Goal: Task Accomplishment & Management: Manage account settings

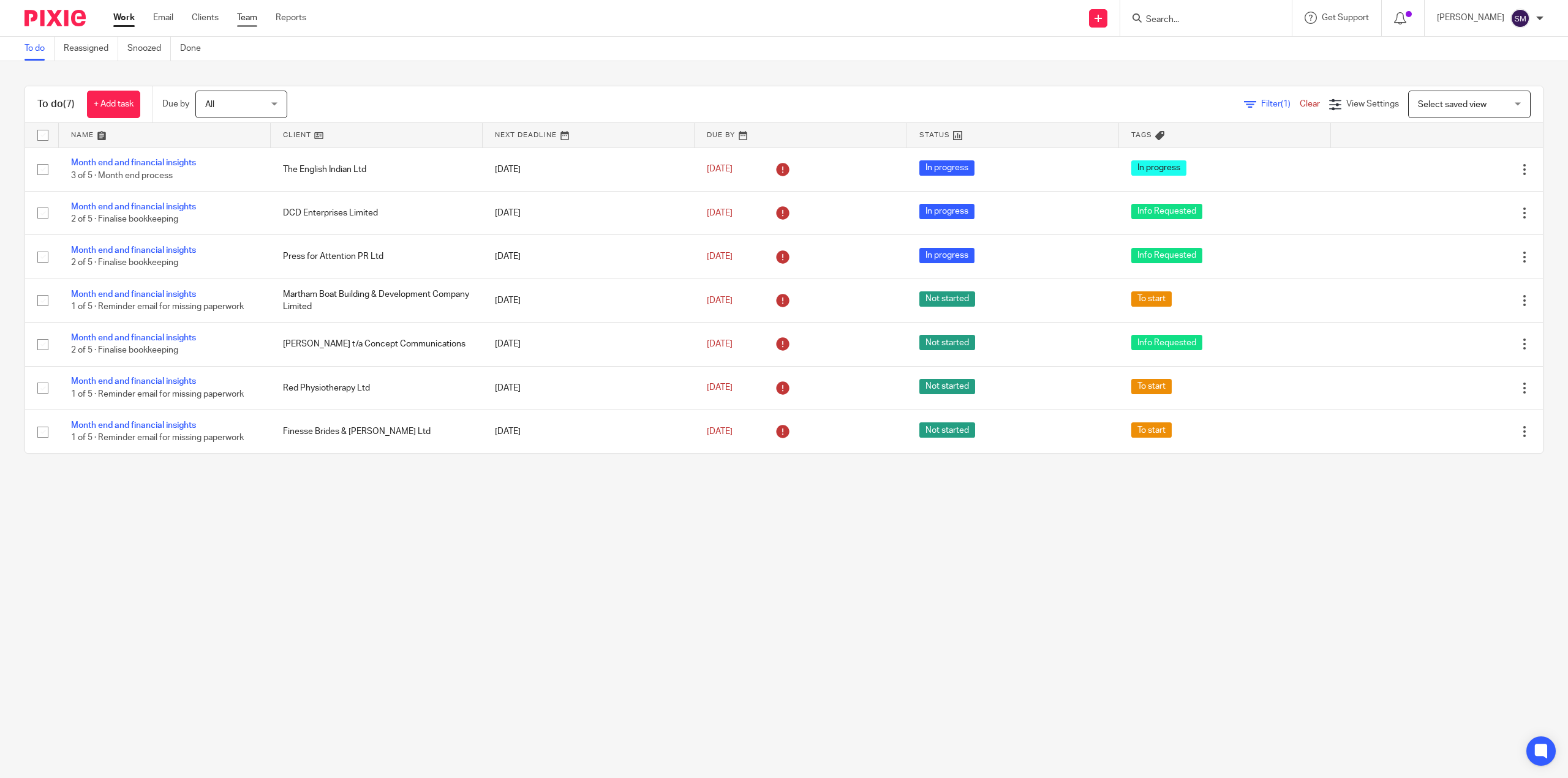
click at [241, 18] on link "Team" at bounding box center [247, 18] width 20 height 12
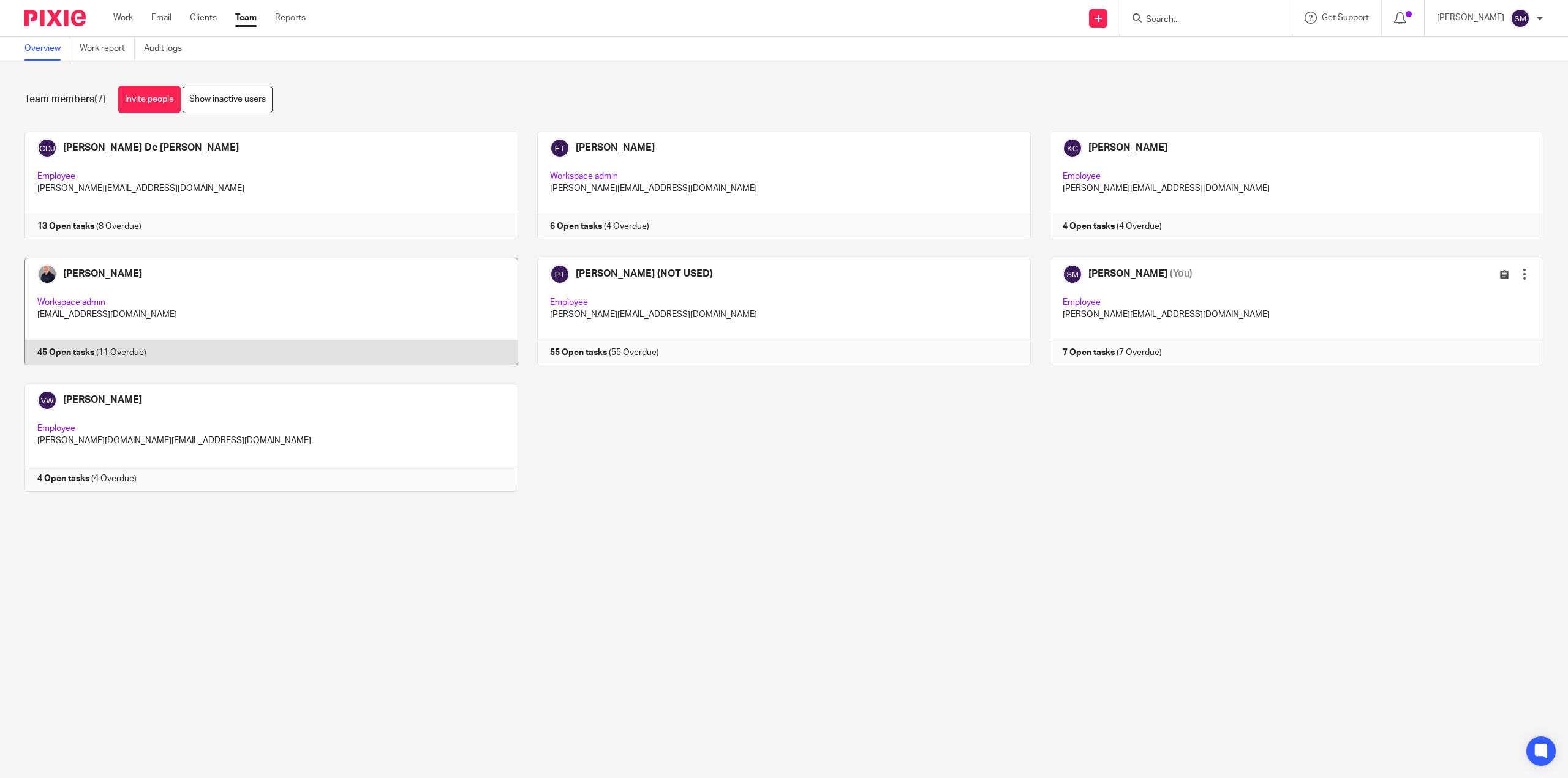
click at [66, 349] on link at bounding box center [261, 312] width 512 height 108
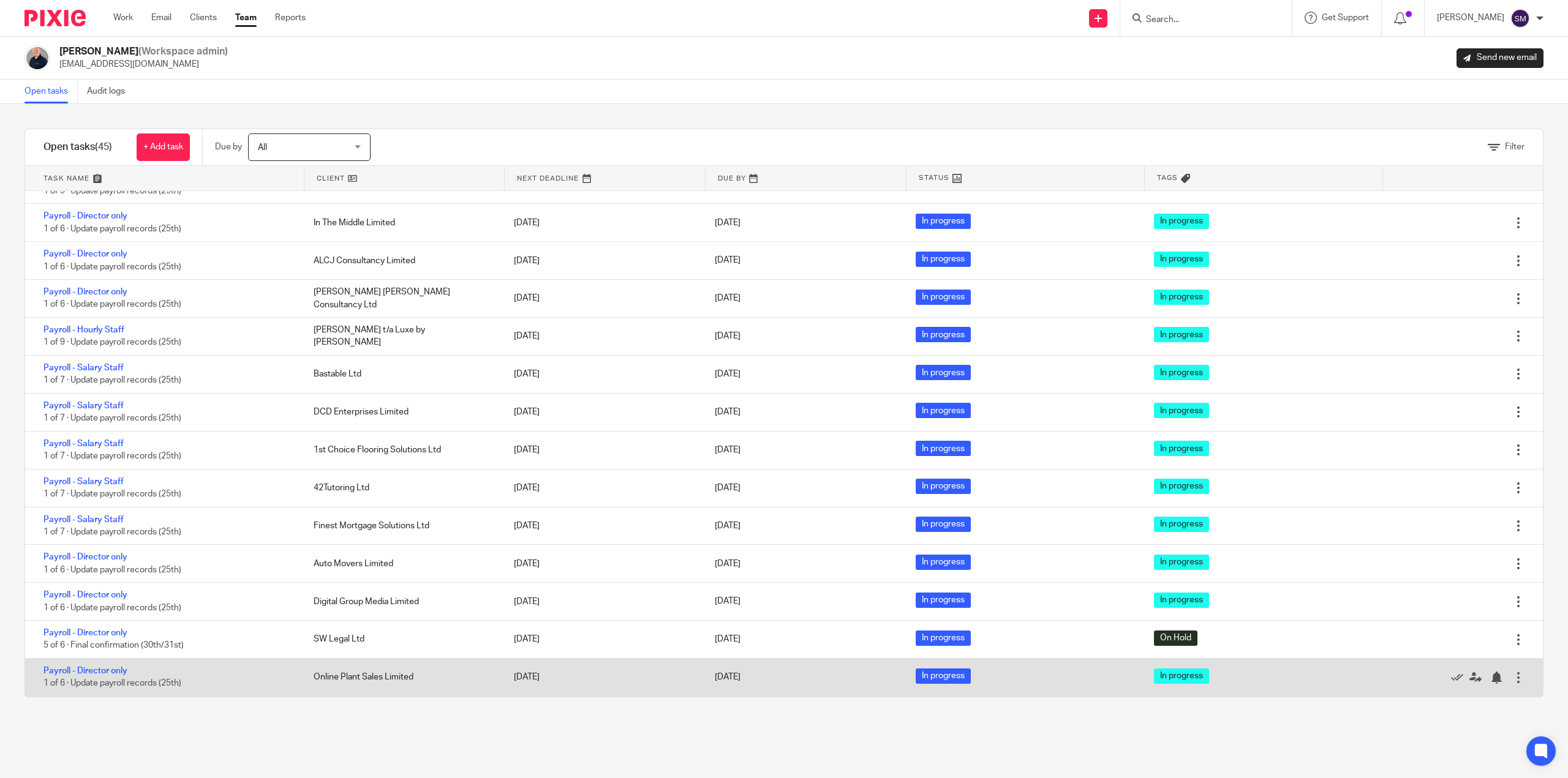
scroll to position [893, 0]
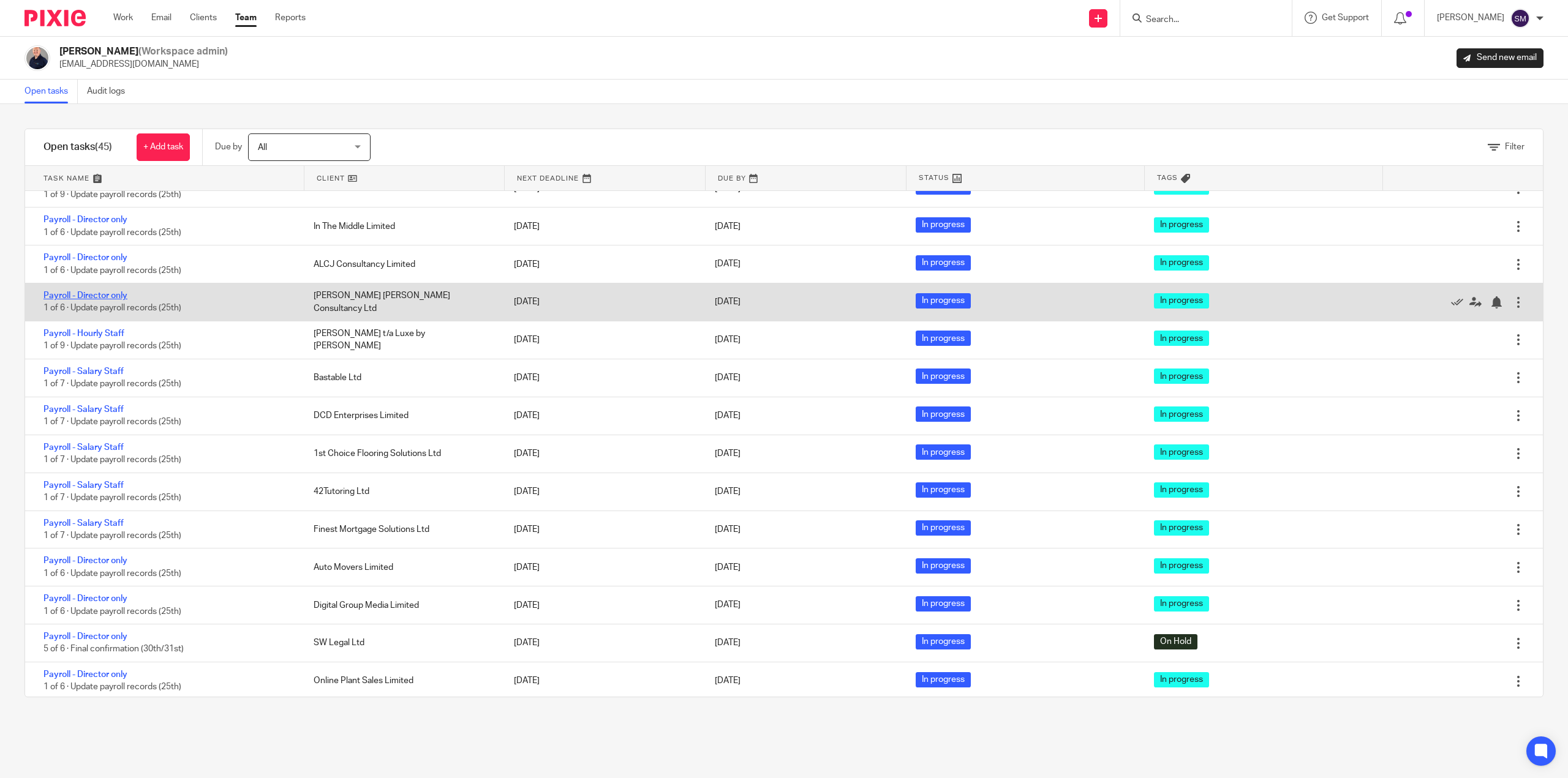
click at [116, 293] on link "Payroll - Director only" at bounding box center [86, 296] width 84 height 8
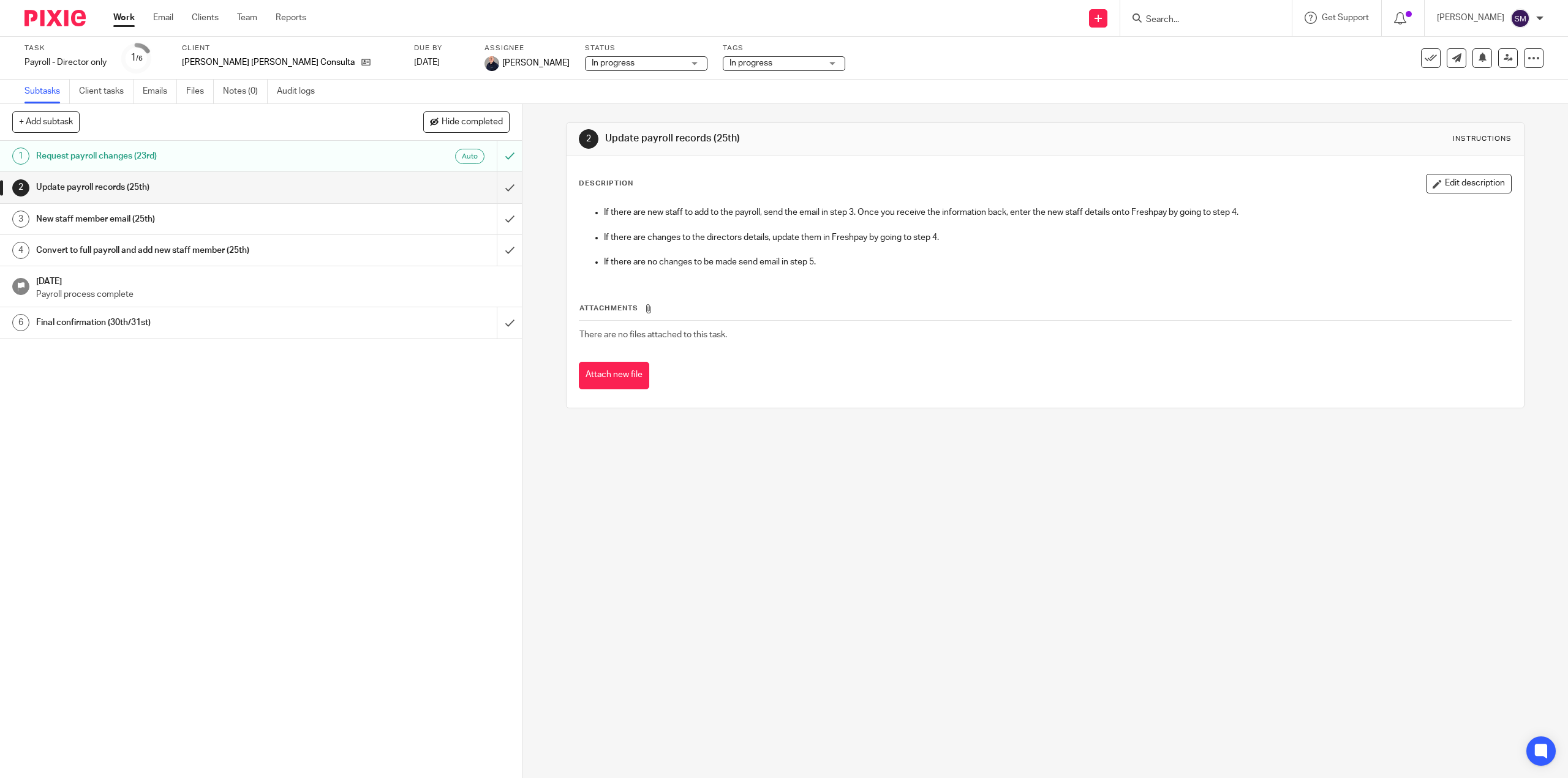
click at [130, 183] on h1 "Update payroll records (25th)" at bounding box center [185, 188] width 299 height 18
click at [124, 157] on h1 "Request payroll changes (23rd)" at bounding box center [185, 156] width 299 height 18
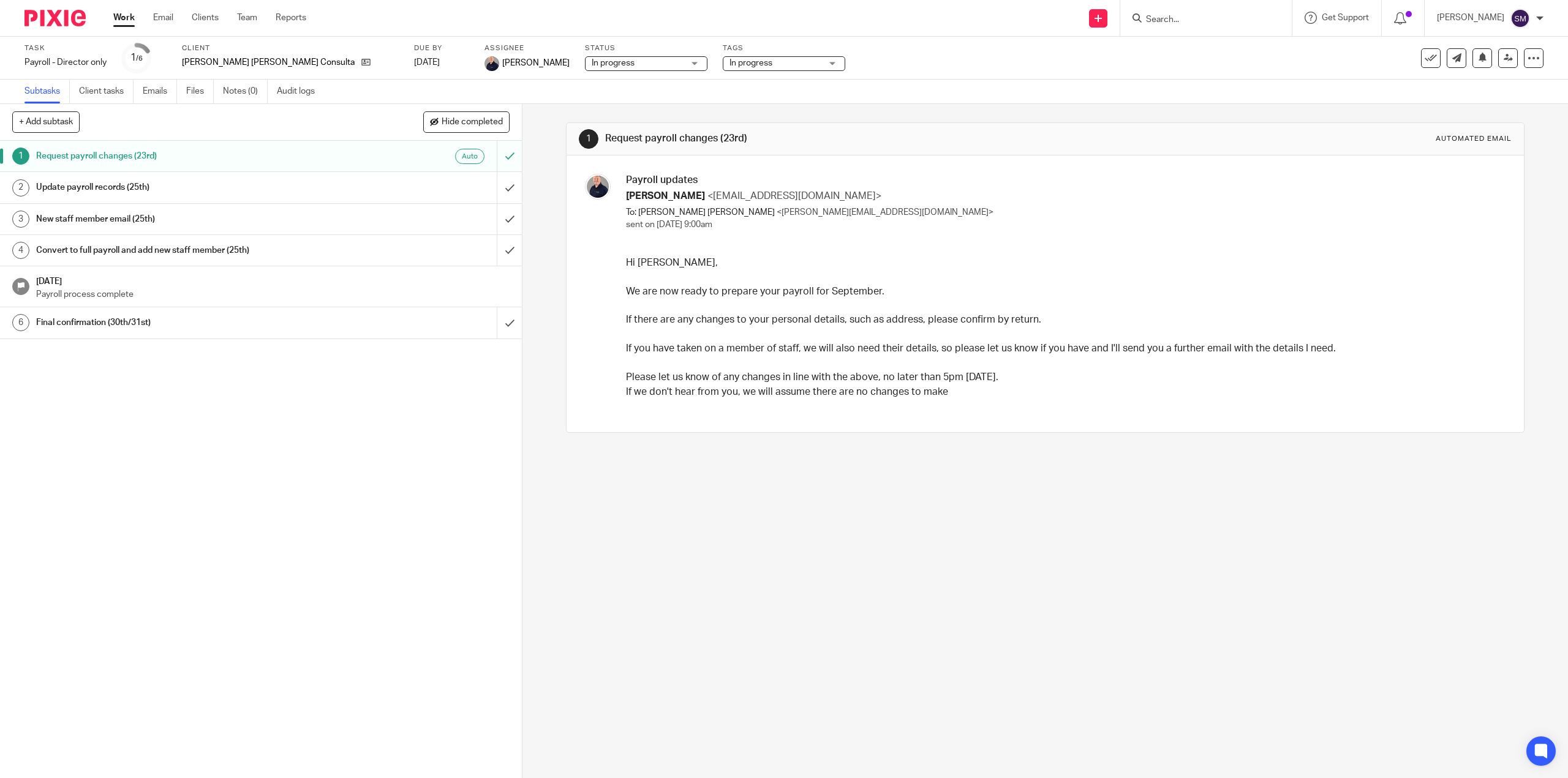
click at [83, 183] on h1 "Update payroll records (25th)" at bounding box center [185, 188] width 299 height 18
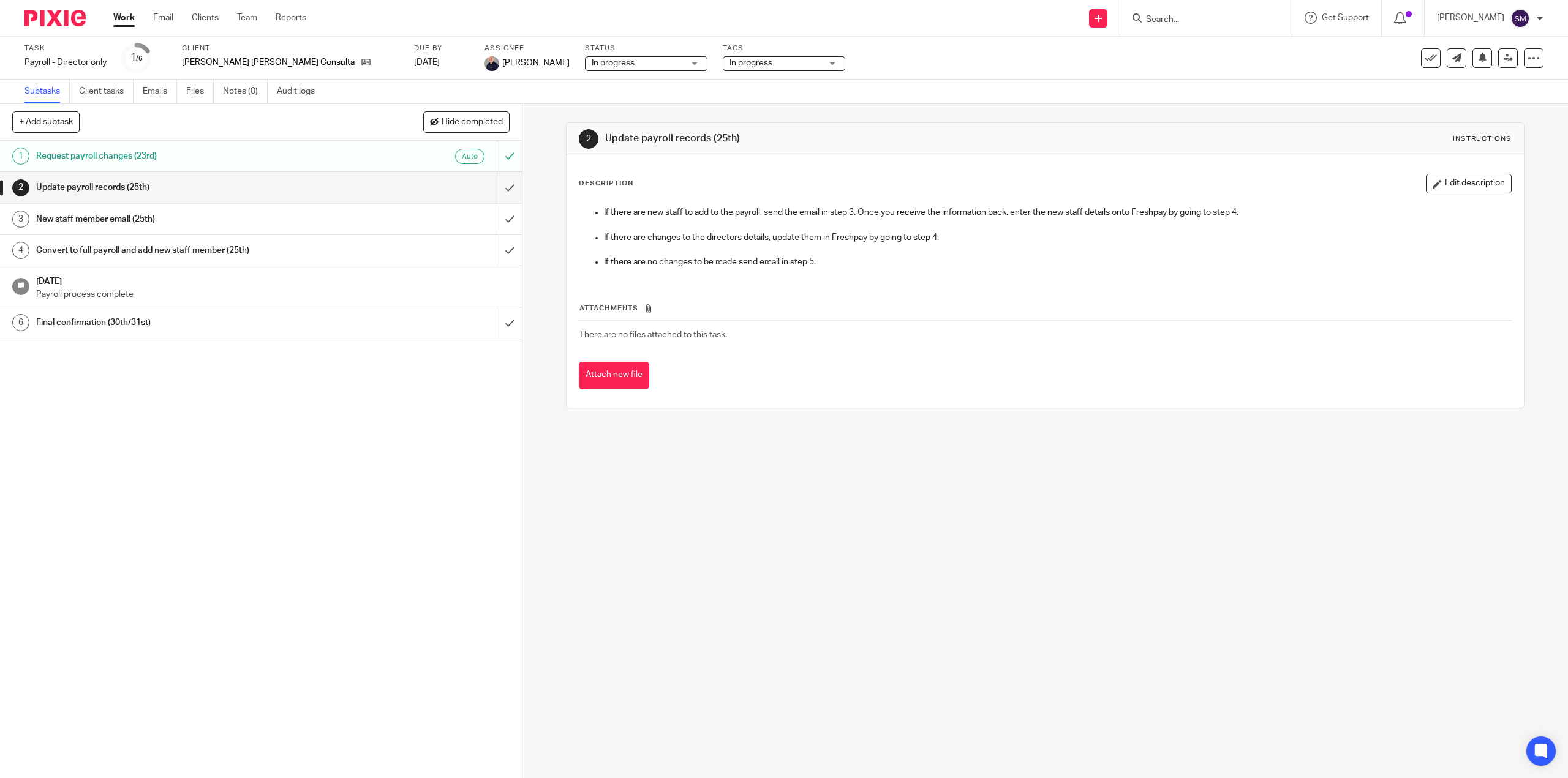
click at [111, 218] on h1 "New staff member email (25th)" at bounding box center [185, 219] width 299 height 18
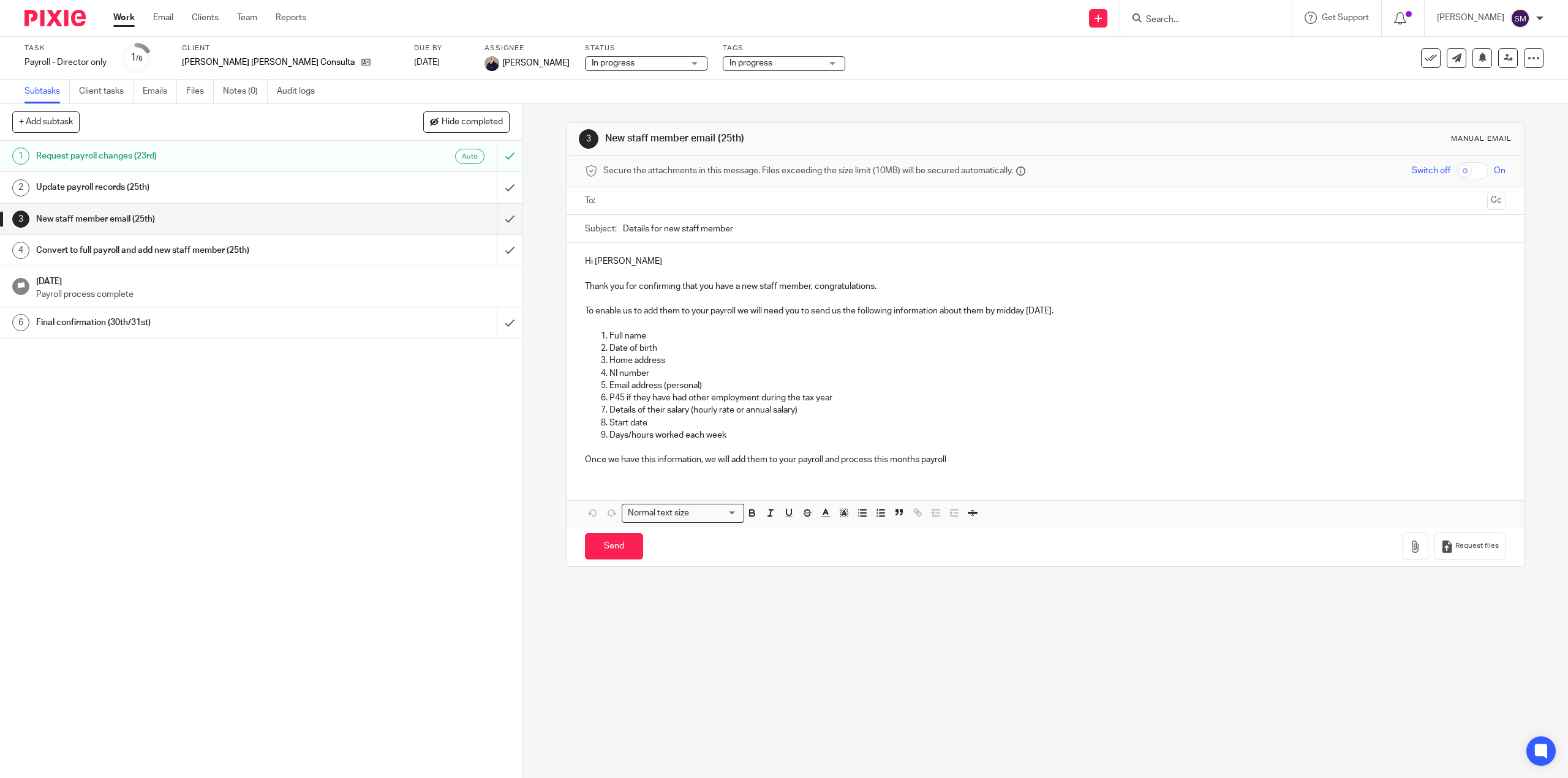
click at [100, 250] on h1 "Convert to full payroll and add new staff member (25th)" at bounding box center [185, 250] width 299 height 18
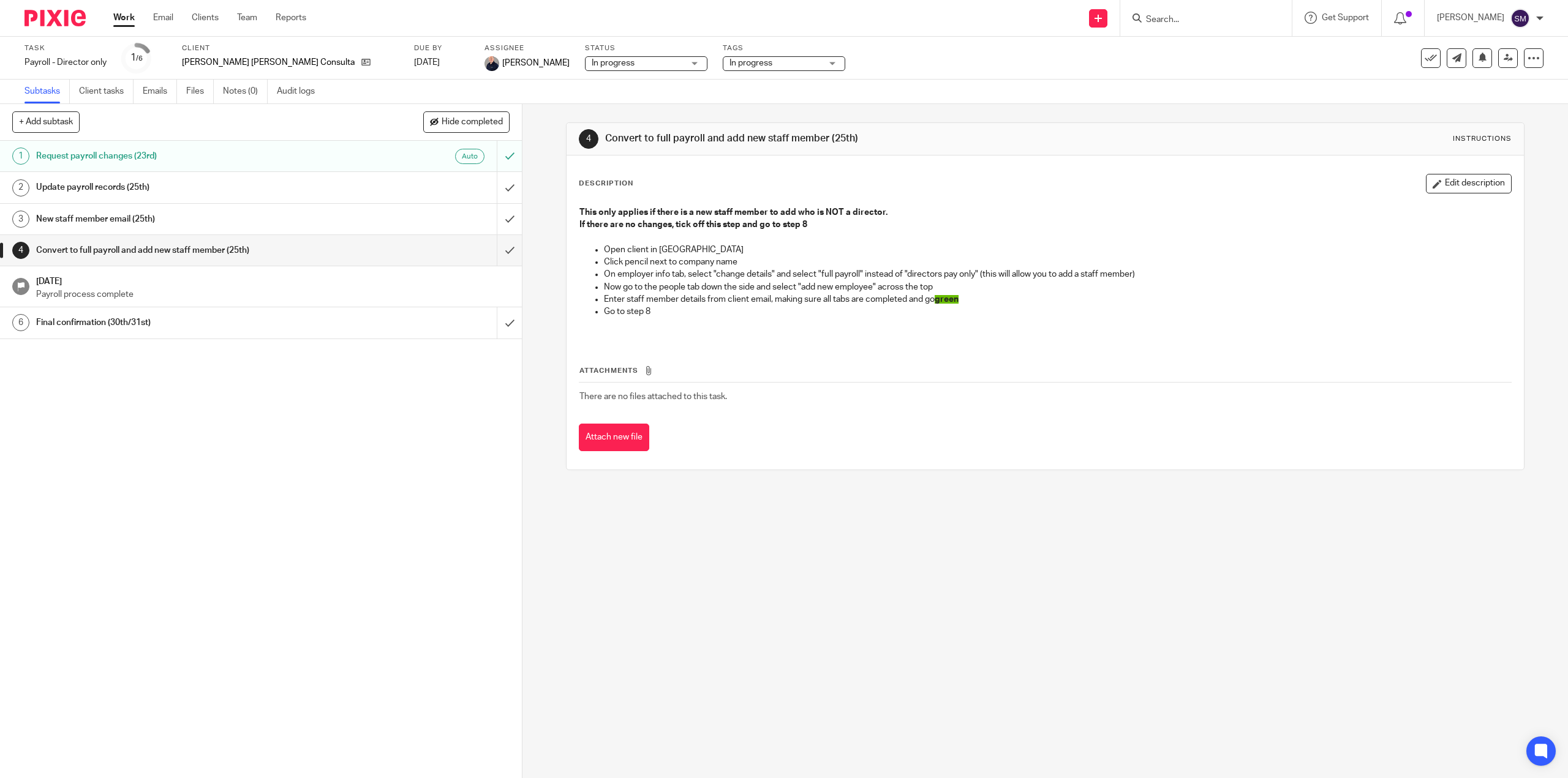
click at [116, 221] on h1 "New staff member email (25th)" at bounding box center [185, 219] width 299 height 18
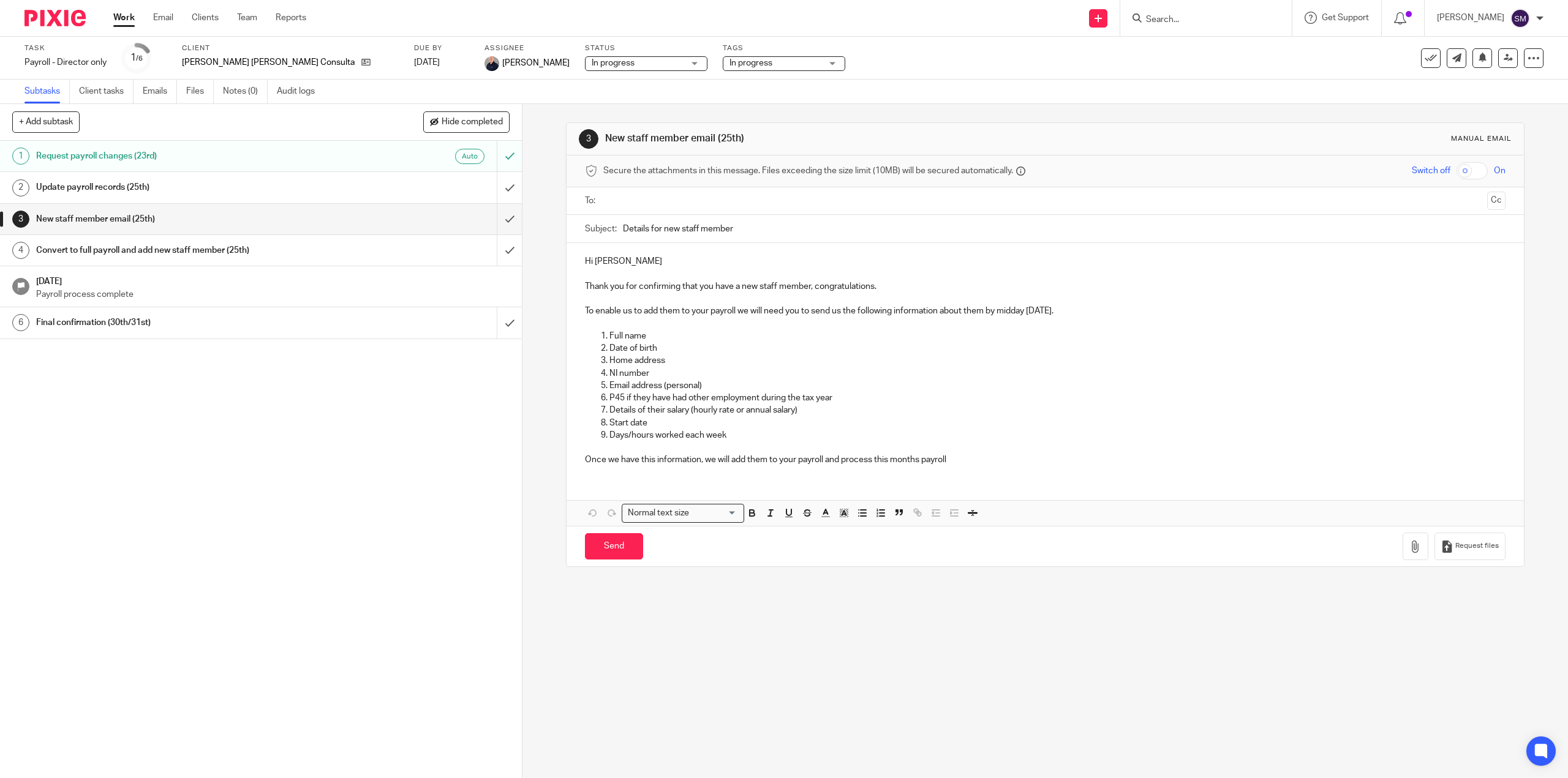
click at [72, 249] on h1 "Convert to full payroll and add new staff member (25th)" at bounding box center [185, 250] width 299 height 18
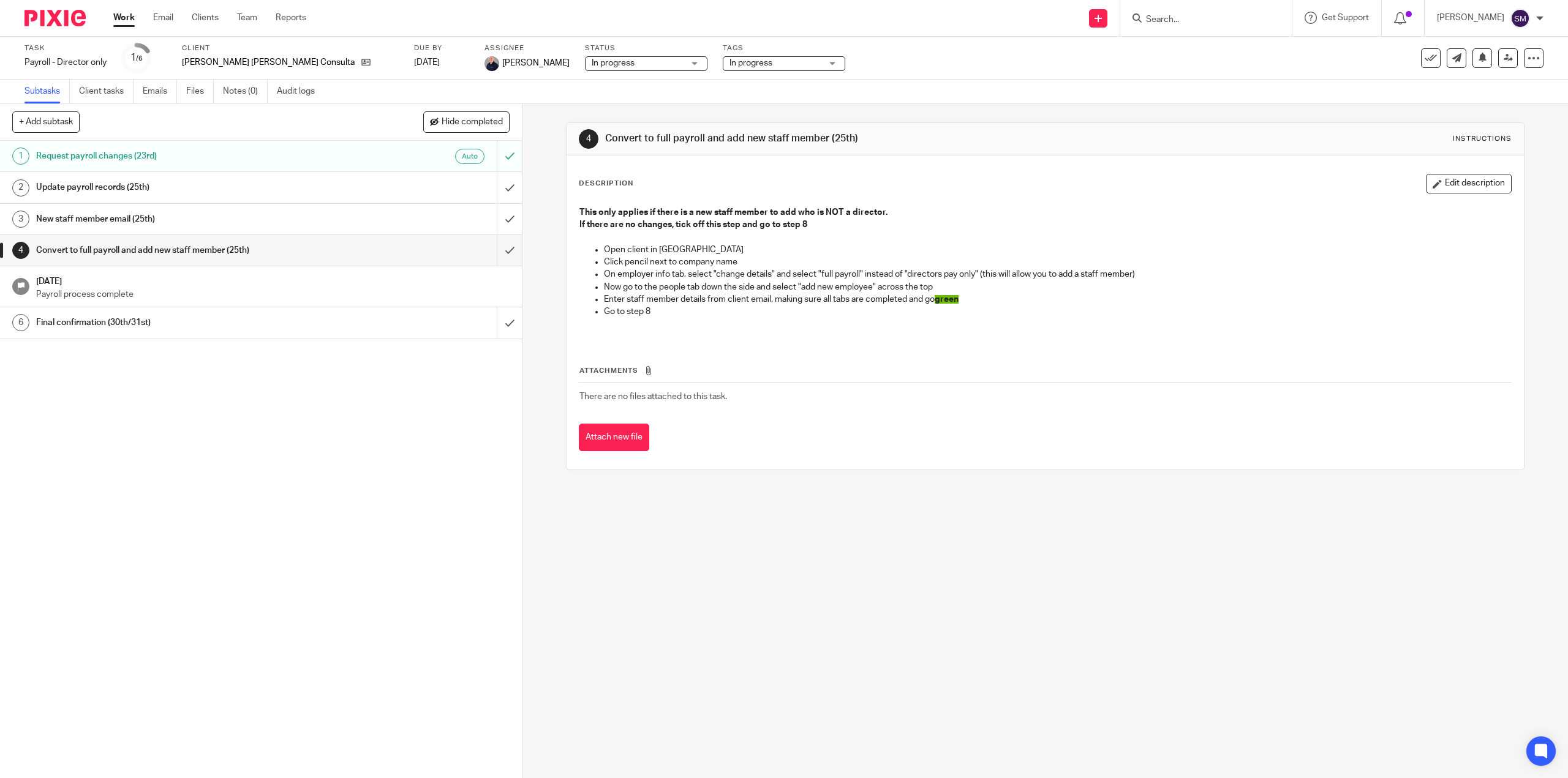
click at [63, 291] on p "Payroll process complete" at bounding box center [273, 295] width 474 height 12
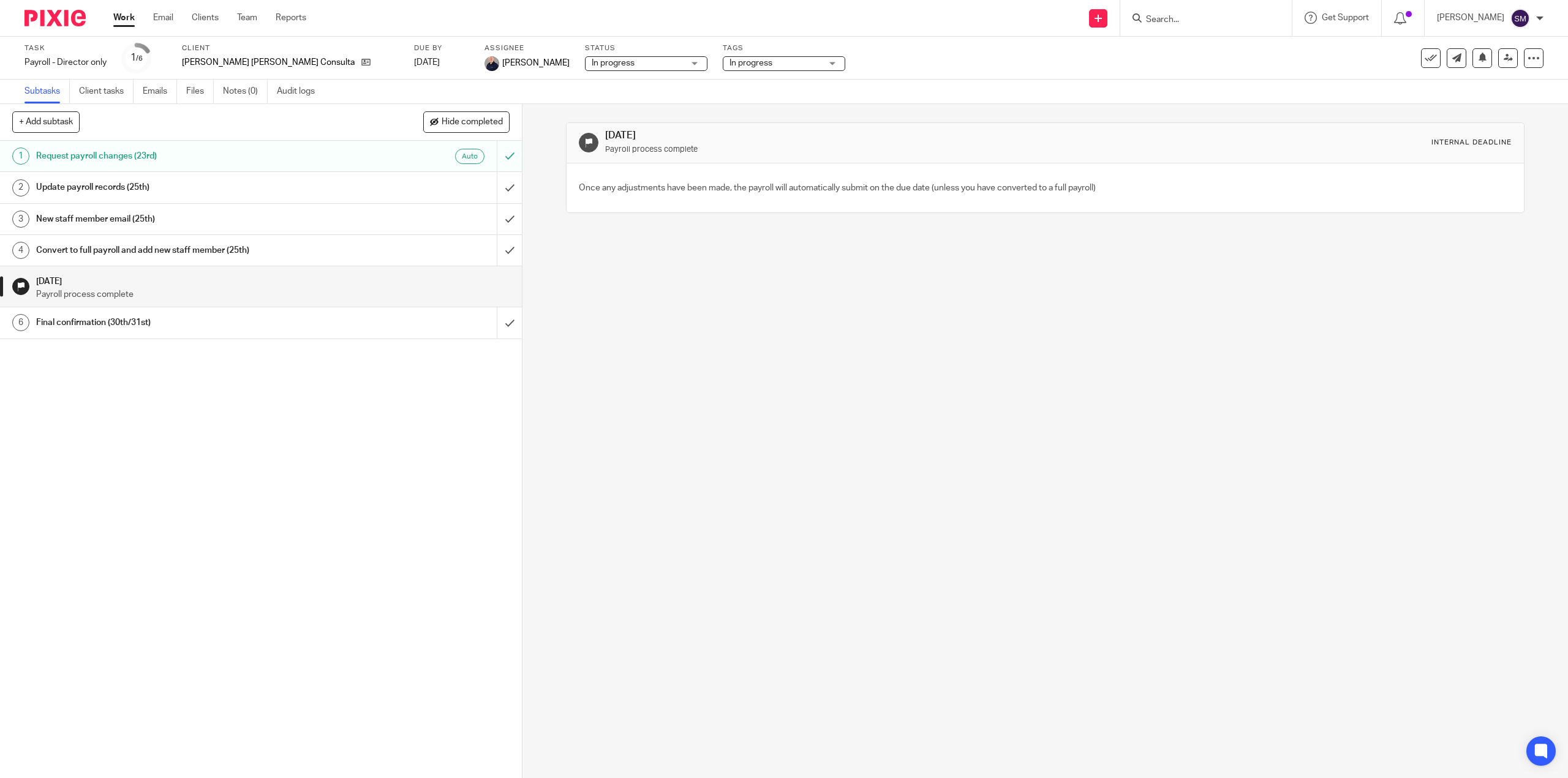
click at [827, 260] on div "[DATE] Payroll process complete Internal deadline Once any adjustments have bee…" at bounding box center [1045, 441] width 1046 height 674
click at [63, 295] on p "Payroll process complete" at bounding box center [273, 295] width 474 height 12
click at [350, 325] on div "Final confirmation (30th/31st)" at bounding box center [260, 322] width 449 height 18
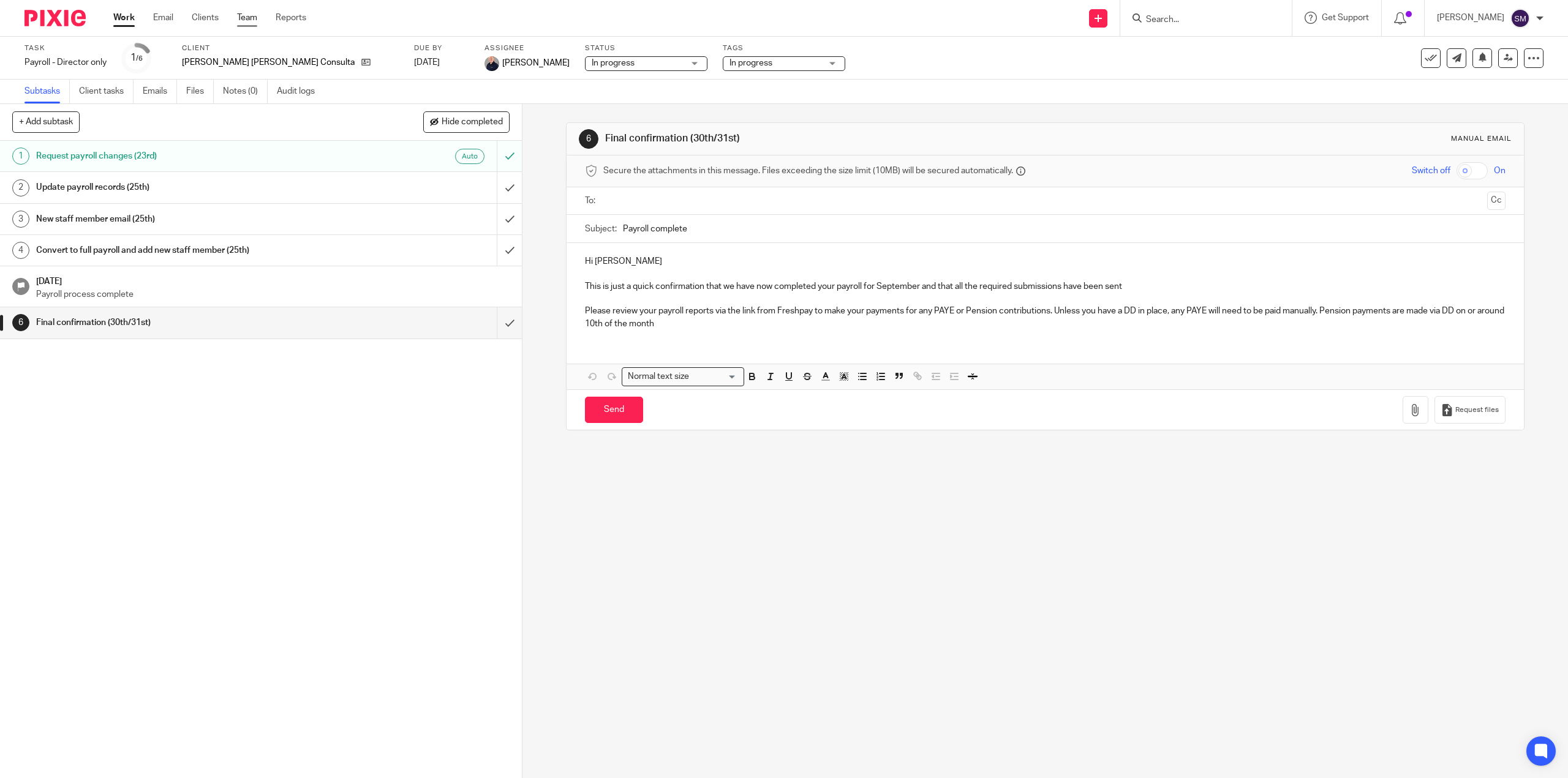
click at [244, 15] on link "Team" at bounding box center [247, 18] width 20 height 12
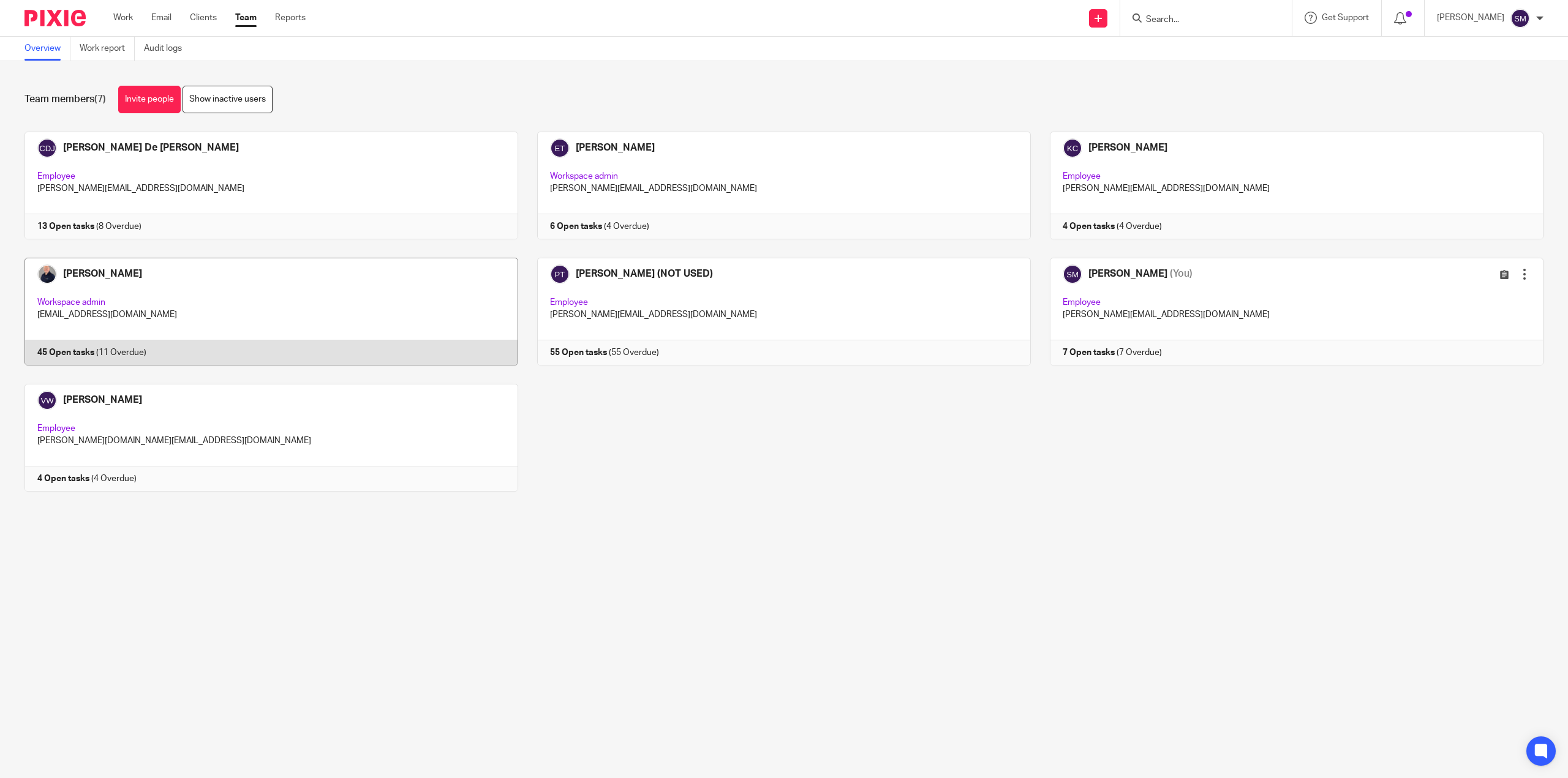
click at [65, 353] on link at bounding box center [261, 312] width 512 height 108
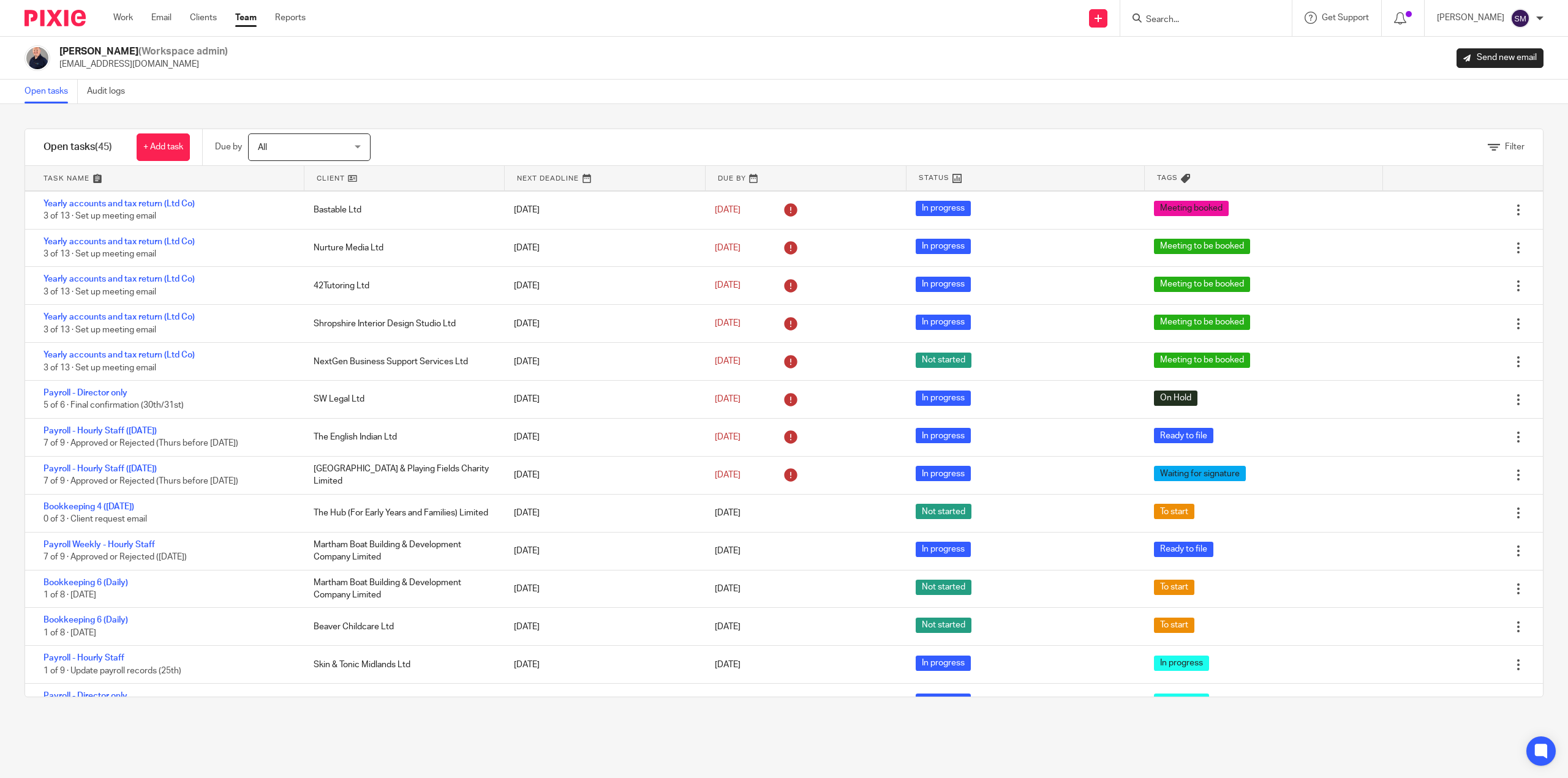
scroll to position [96, 0]
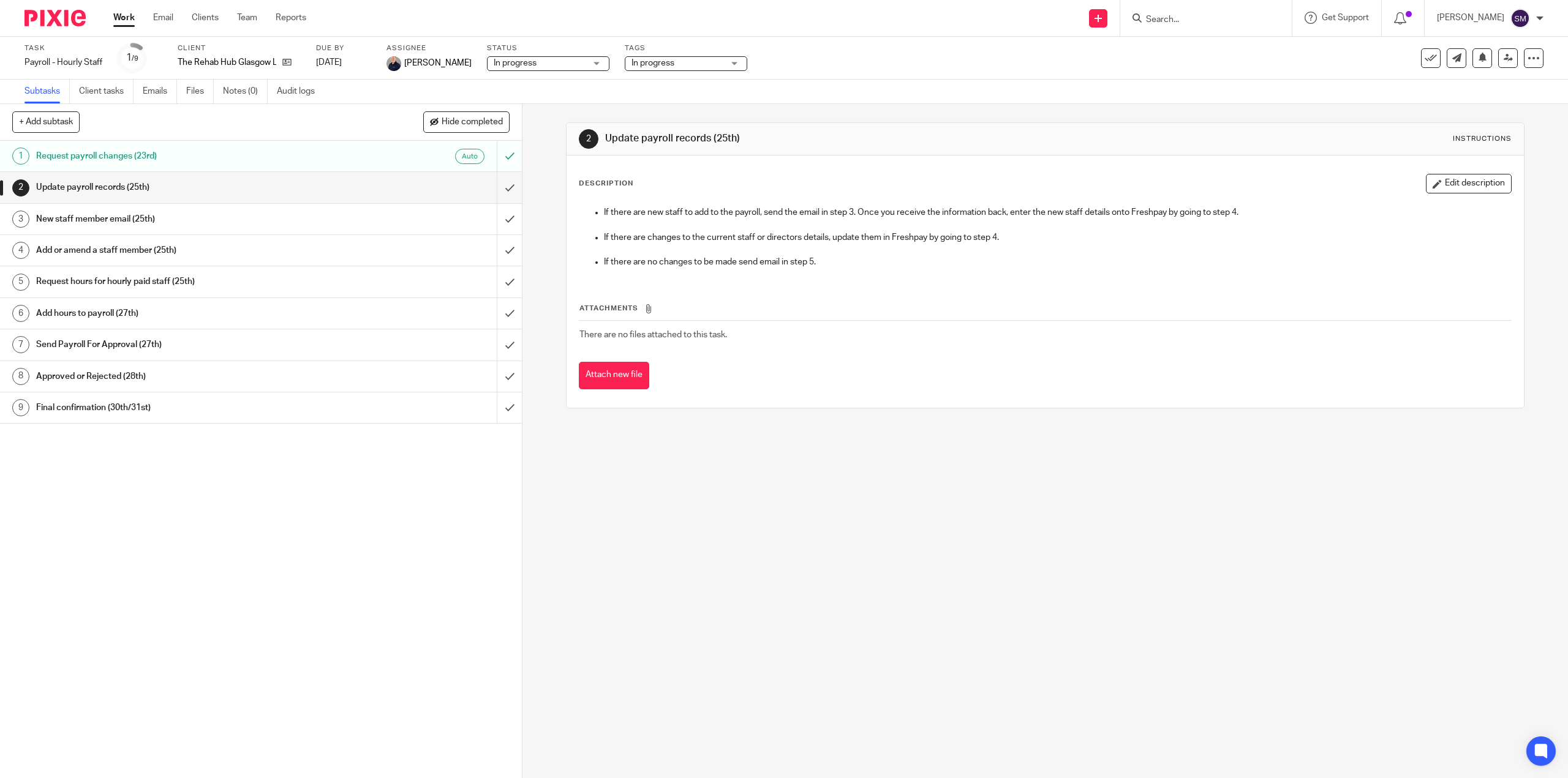
click at [97, 192] on h1 "Update payroll records (25th)" at bounding box center [185, 188] width 299 height 18
click at [78, 218] on h1 "New staff member email (25th)" at bounding box center [185, 219] width 299 height 18
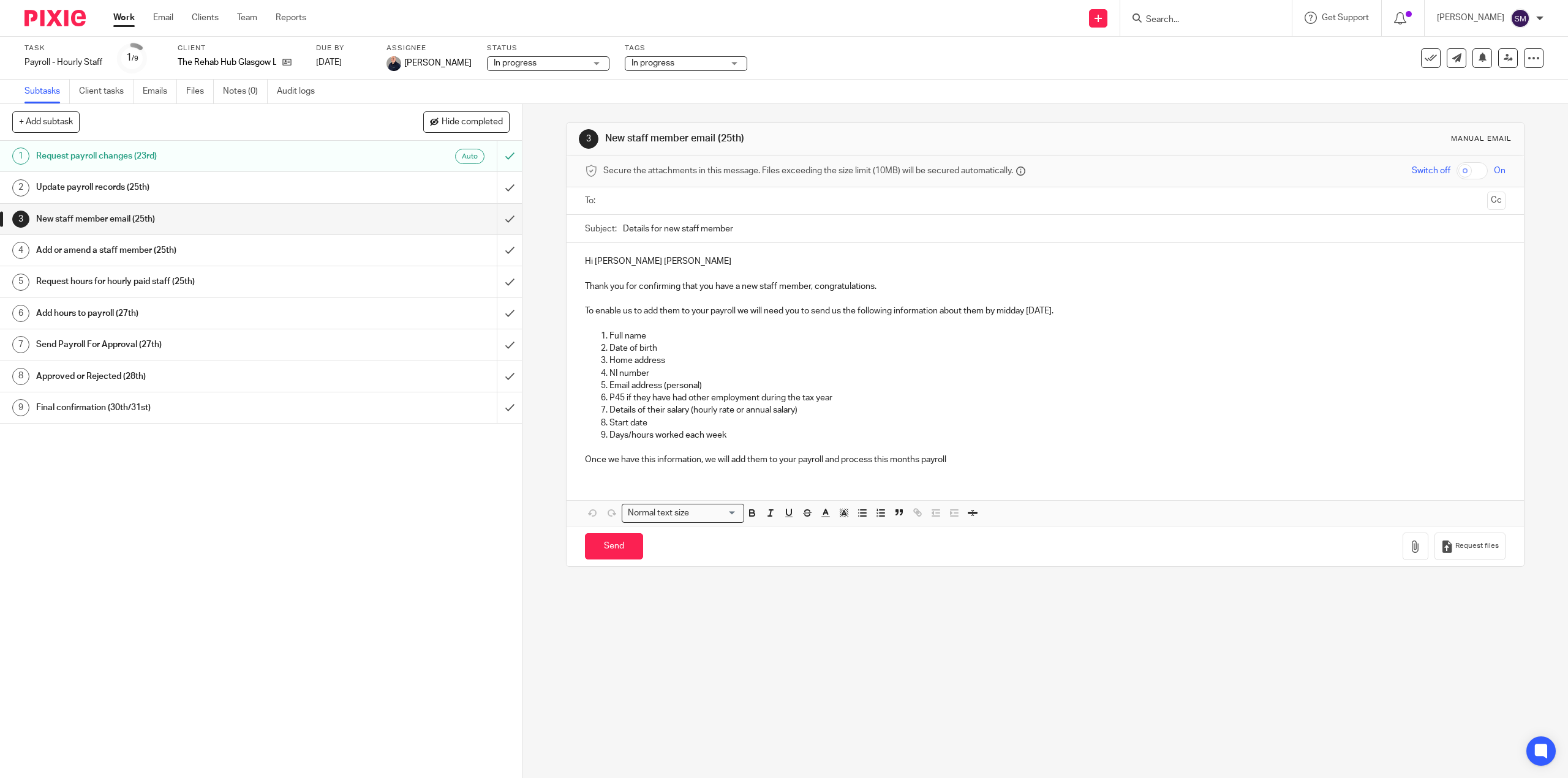
click at [70, 248] on h1 "Add or amend a staff member (25th)" at bounding box center [185, 250] width 299 height 18
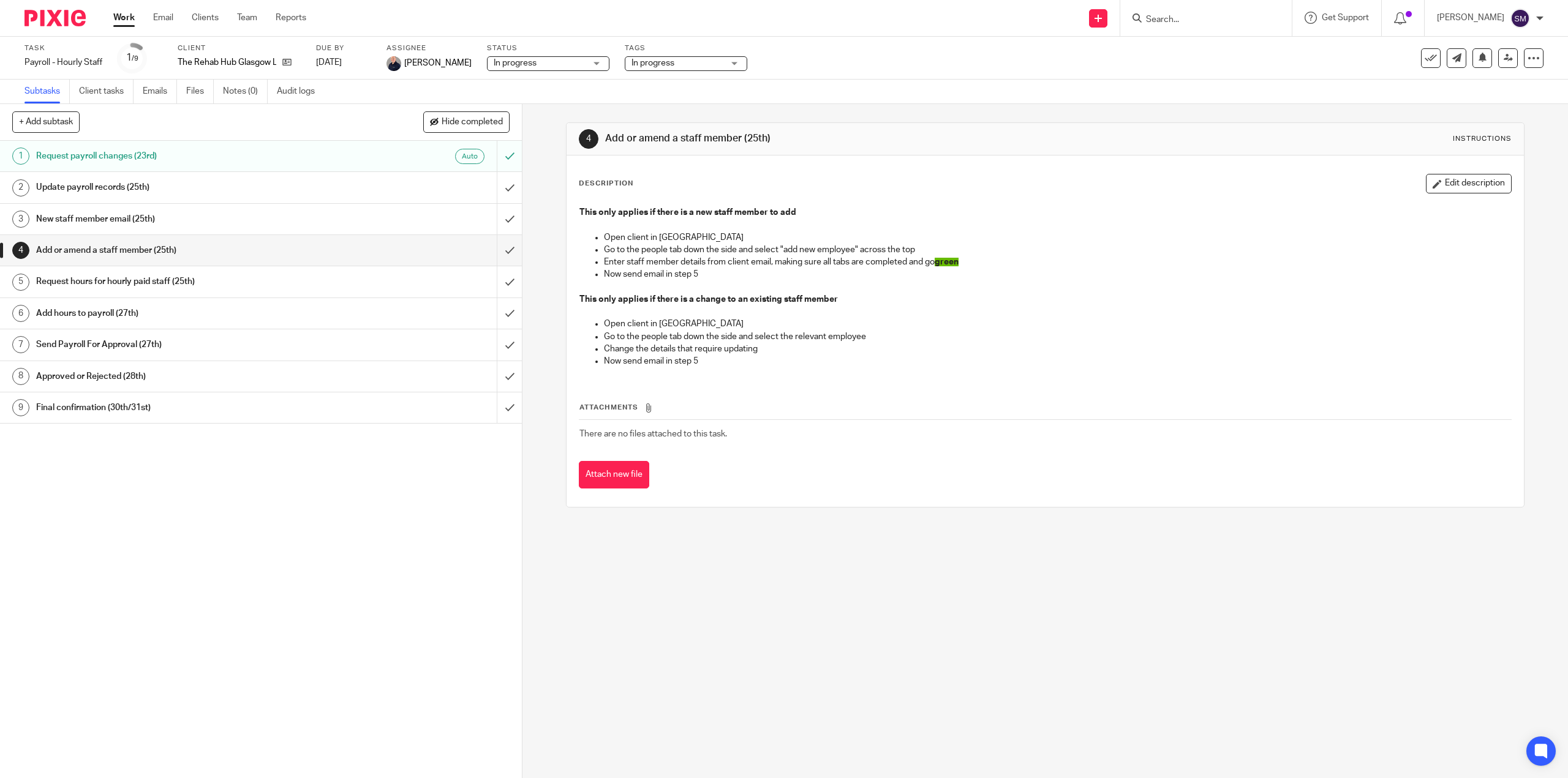
click at [151, 281] on h1 "Request hours for hourly paid staff (25th)" at bounding box center [185, 282] width 299 height 18
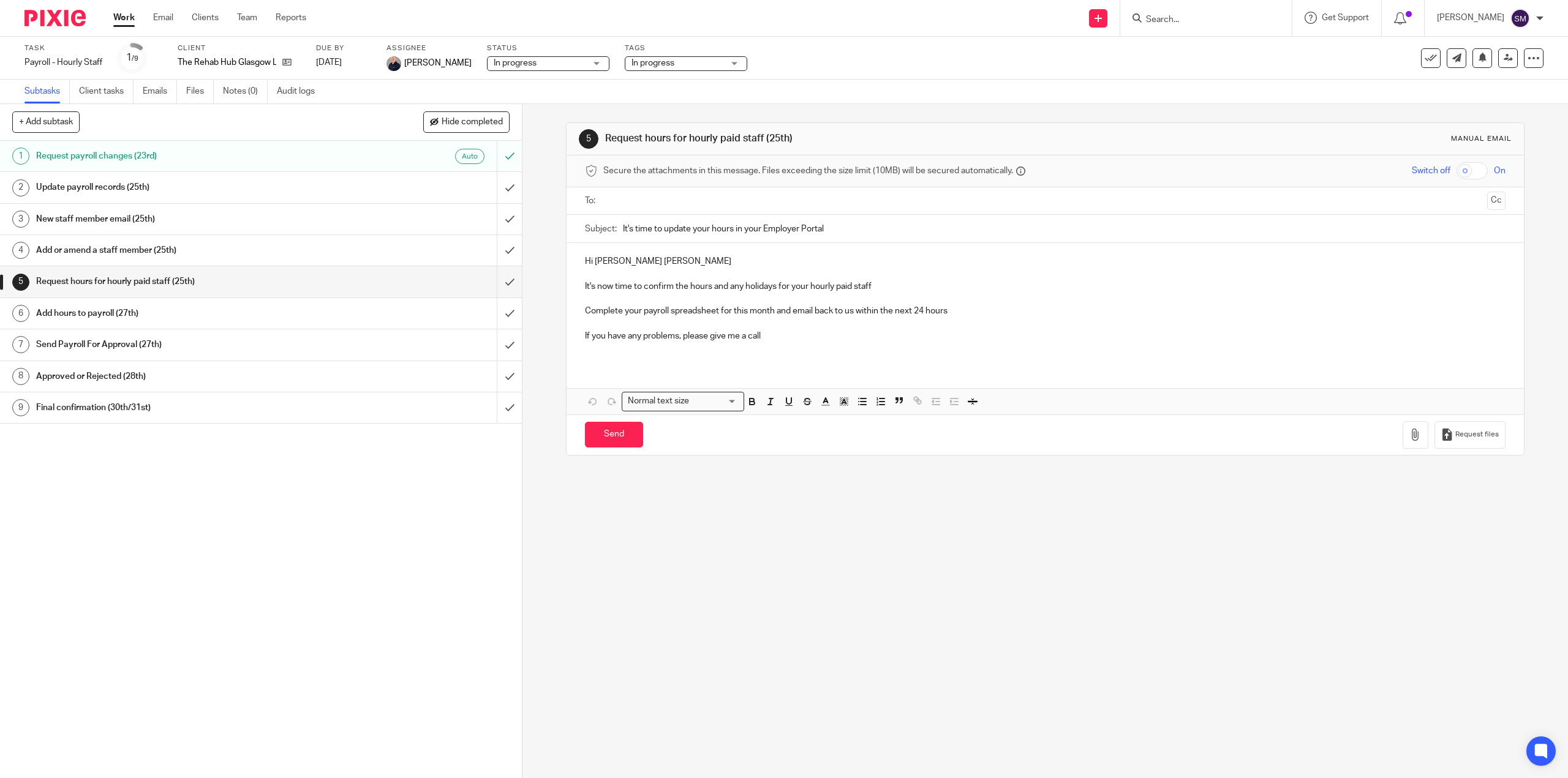
click at [949, 665] on div "5 Request hours for hourly paid staff (25th) Manual email Secure the attachment…" at bounding box center [1045, 441] width 1046 height 674
drag, startPoint x: 124, startPoint y: 17, endPoint x: 240, endPoint y: 14, distance: 116.0
click at [124, 17] on link "Work" at bounding box center [124, 18] width 21 height 12
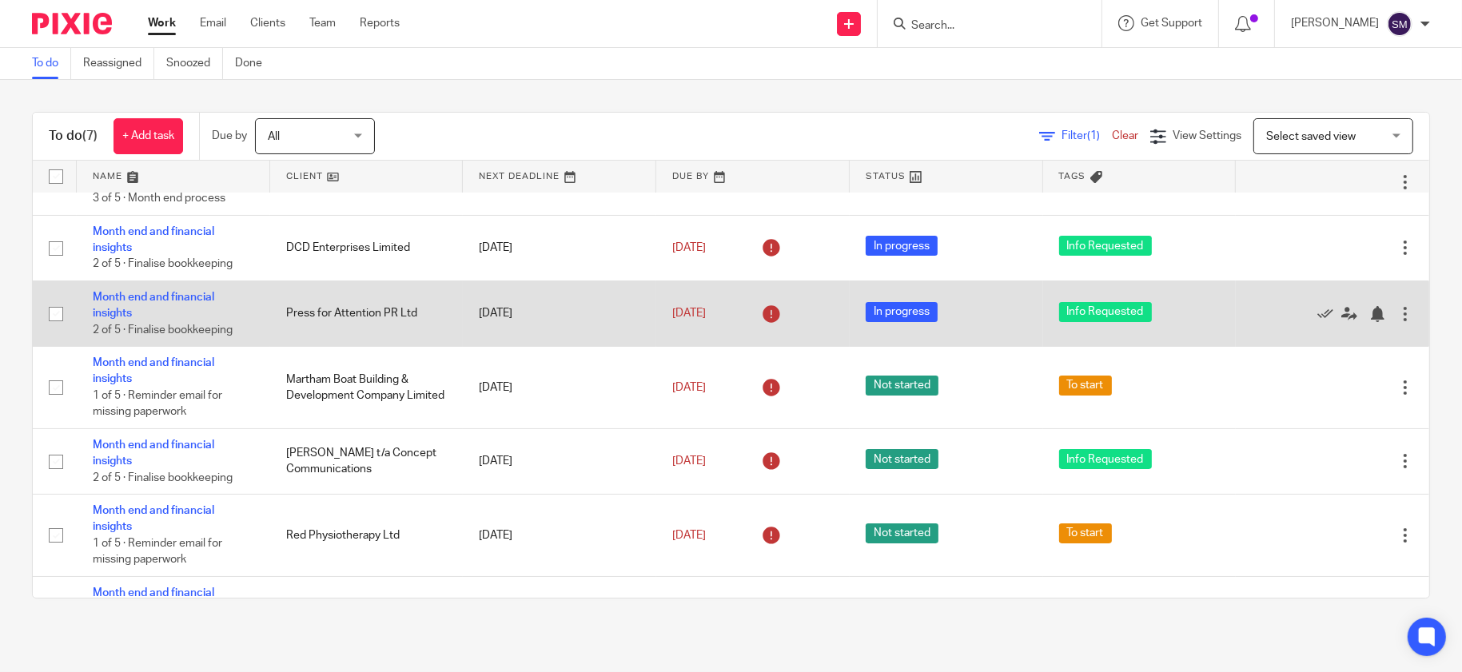
scroll to position [106, 0]
